Goal: Navigation & Orientation: Find specific page/section

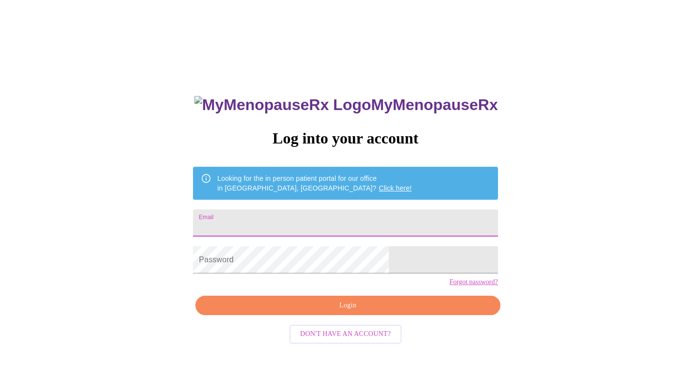
click at [315, 215] on input "Email" at bounding box center [345, 222] width 304 height 27
type input "[EMAIL_ADDRESS][DOMAIN_NAME]"
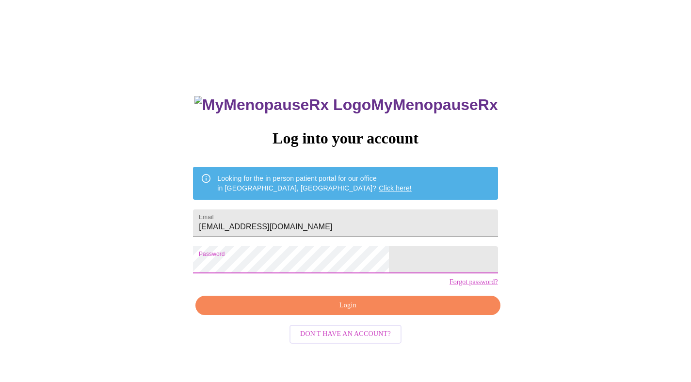
click at [320, 312] on span "Login" at bounding box center [347, 306] width 282 height 12
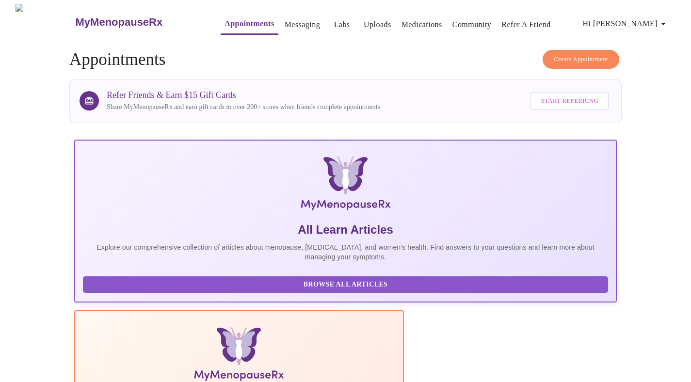
click at [663, 21] on icon "button" at bounding box center [663, 24] width 12 height 12
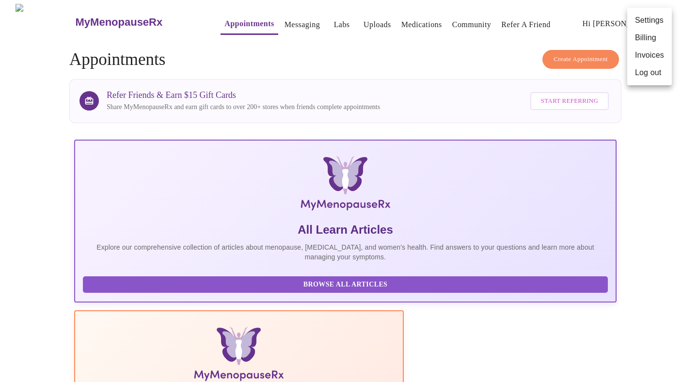
click at [297, 49] on div at bounding box center [349, 191] width 698 height 382
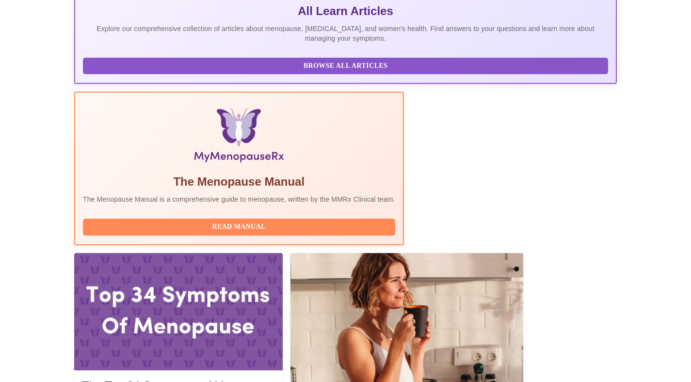
scroll to position [336, 0]
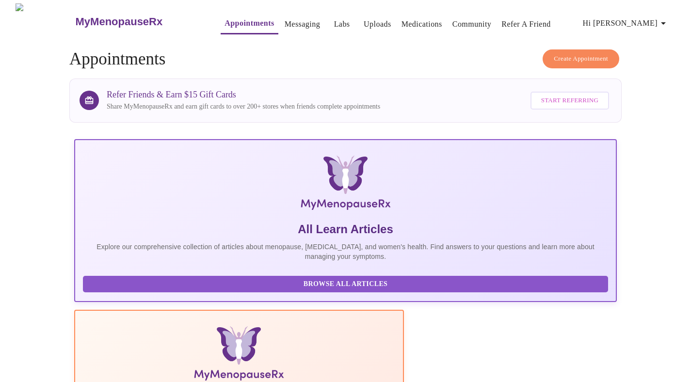
scroll to position [0, 0]
click at [646, 19] on span "Hi [PERSON_NAME]" at bounding box center [626, 24] width 86 height 14
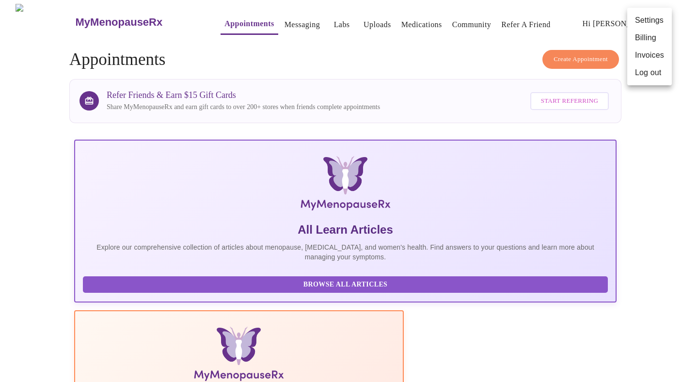
click at [276, 24] on div at bounding box center [349, 191] width 698 height 382
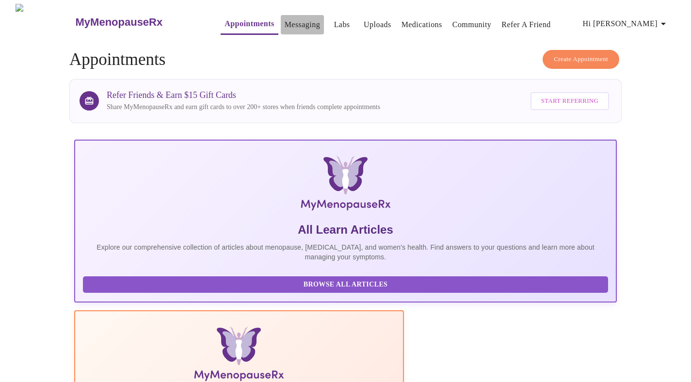
click at [284, 21] on link "Messaging" at bounding box center [301, 25] width 35 height 14
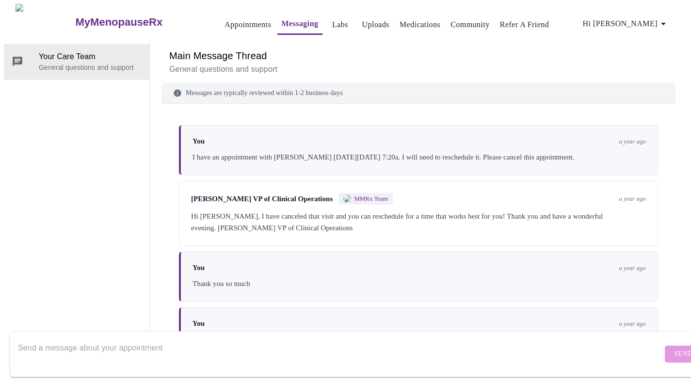
click at [231, 20] on link "Appointments" at bounding box center [247, 25] width 47 height 14
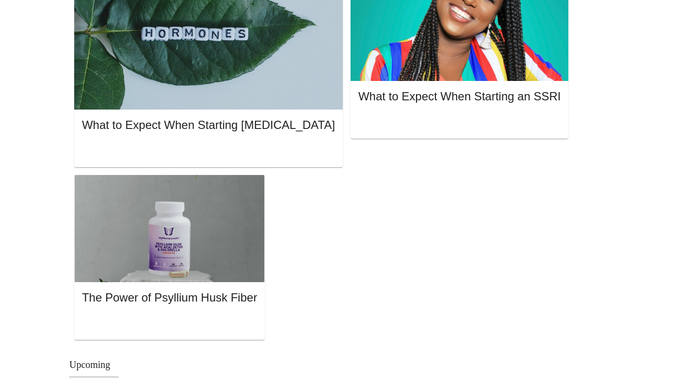
scroll to position [710, 0]
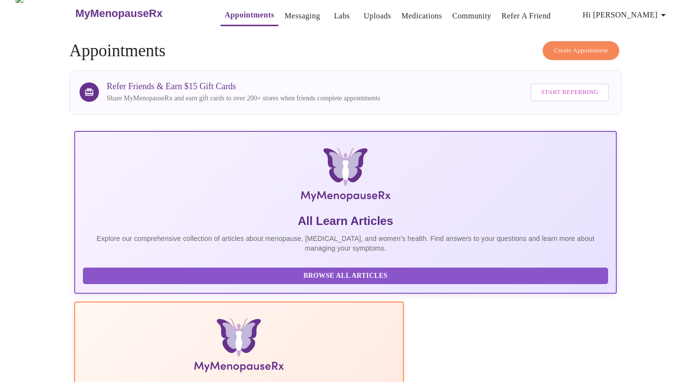
scroll to position [0, 0]
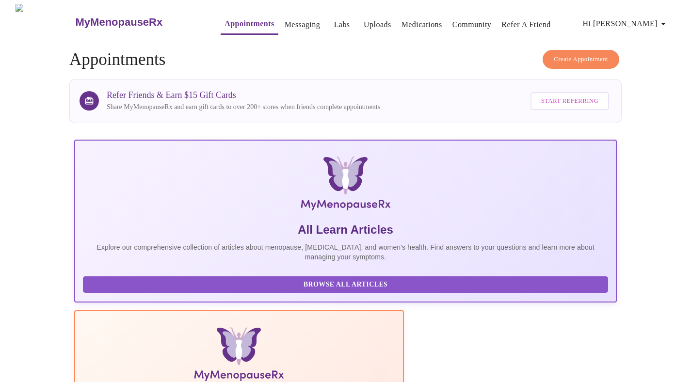
click at [103, 20] on h3 "MyMenopauseRx" at bounding box center [119, 22] width 87 height 13
click at [363, 22] on link "Uploads" at bounding box center [377, 25] width 28 height 14
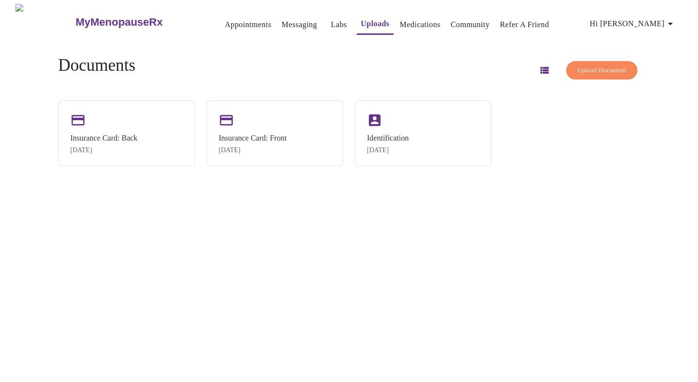
click at [400, 20] on link "Medications" at bounding box center [420, 25] width 41 height 14
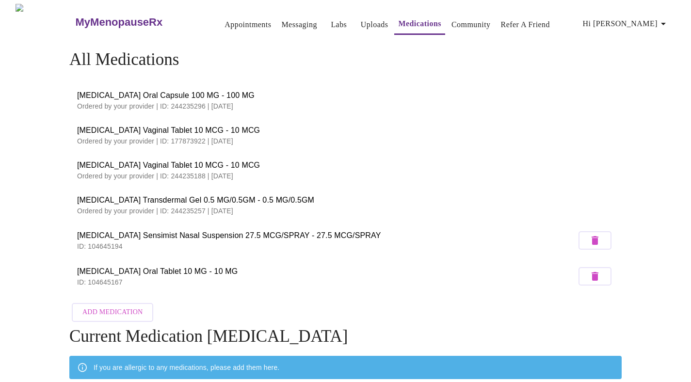
click at [224, 22] on link "Appointments" at bounding box center [247, 25] width 47 height 14
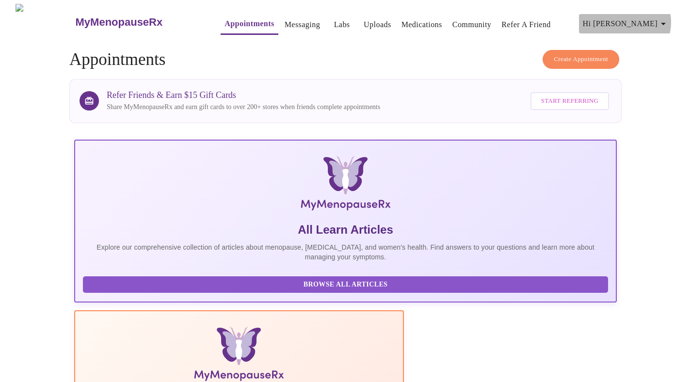
click at [665, 23] on icon "button" at bounding box center [663, 24] width 5 height 2
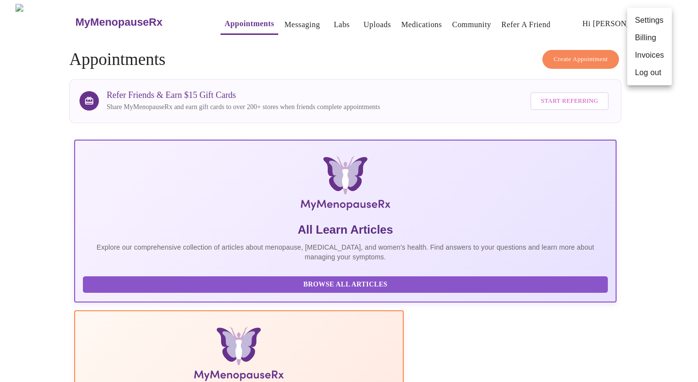
click at [645, 18] on li "Settings" at bounding box center [649, 20] width 45 height 17
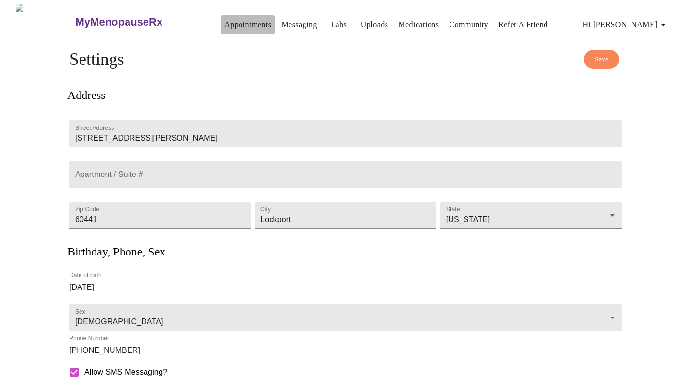
click at [233, 22] on link "Appointments" at bounding box center [247, 25] width 47 height 14
